Goal: Transaction & Acquisition: Purchase product/service

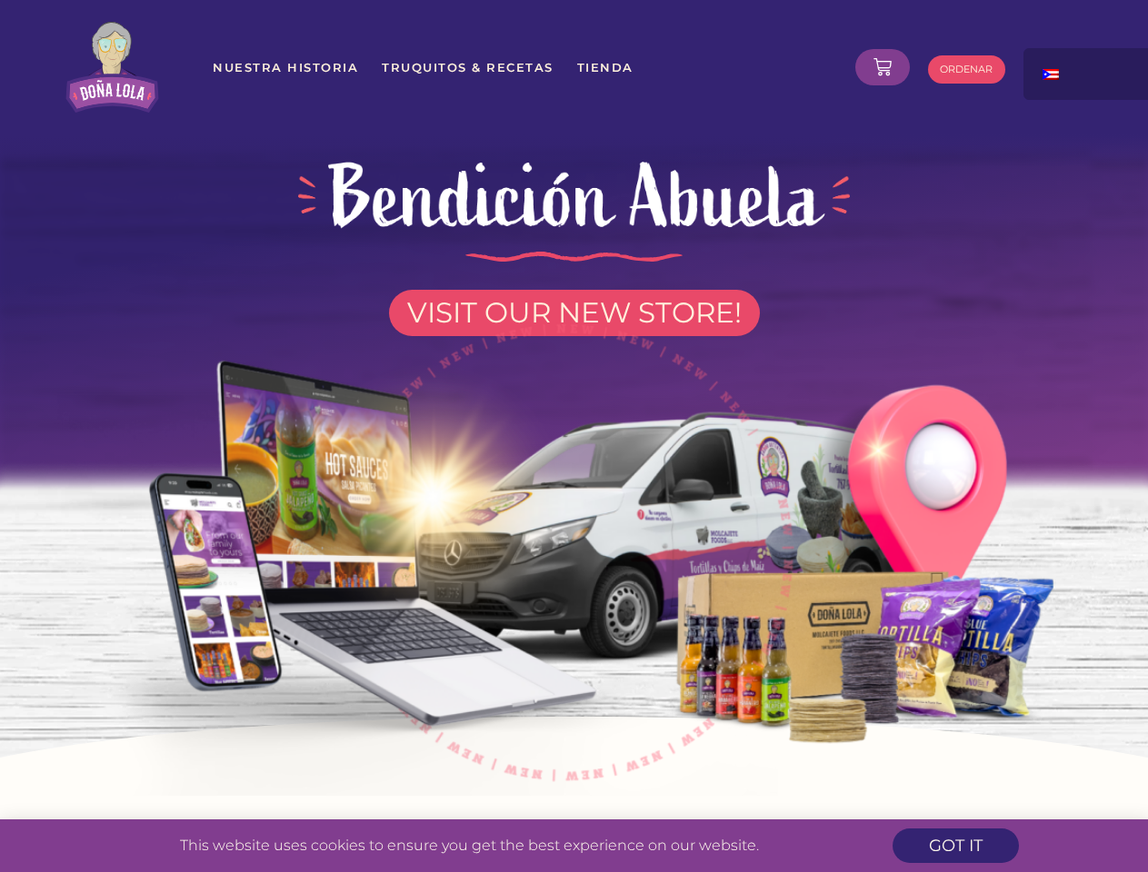
click at [573, 436] on img at bounding box center [573, 543] width 1033 height 506
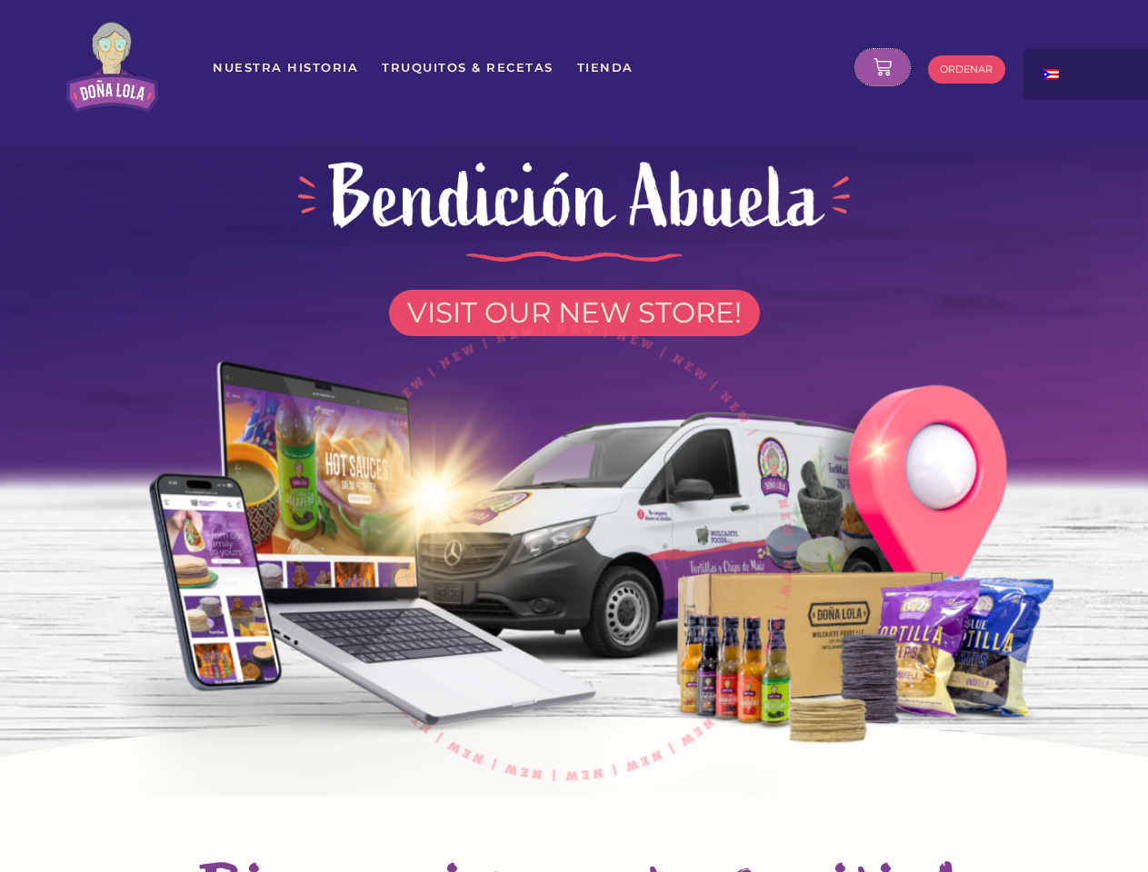
click at [882, 67] on icon at bounding box center [882, 67] width 18 height 18
click at [1088, 74] on div at bounding box center [1114, 67] width 182 height 38
